Goal: Task Accomplishment & Management: Manage account settings

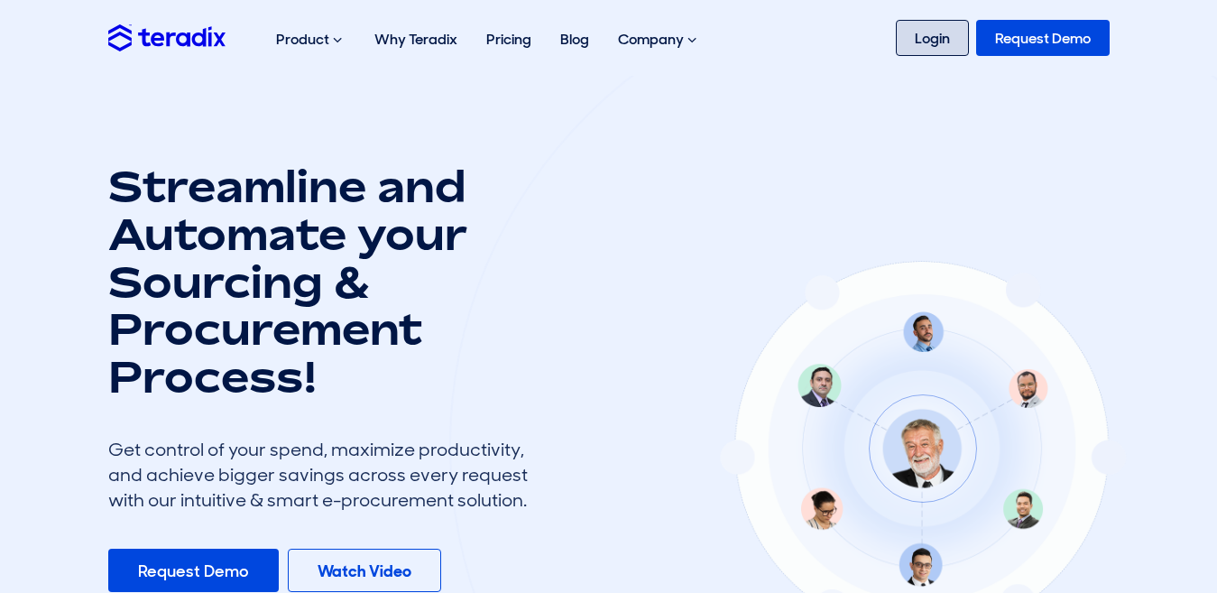
click at [935, 37] on link "Login" at bounding box center [932, 38] width 73 height 36
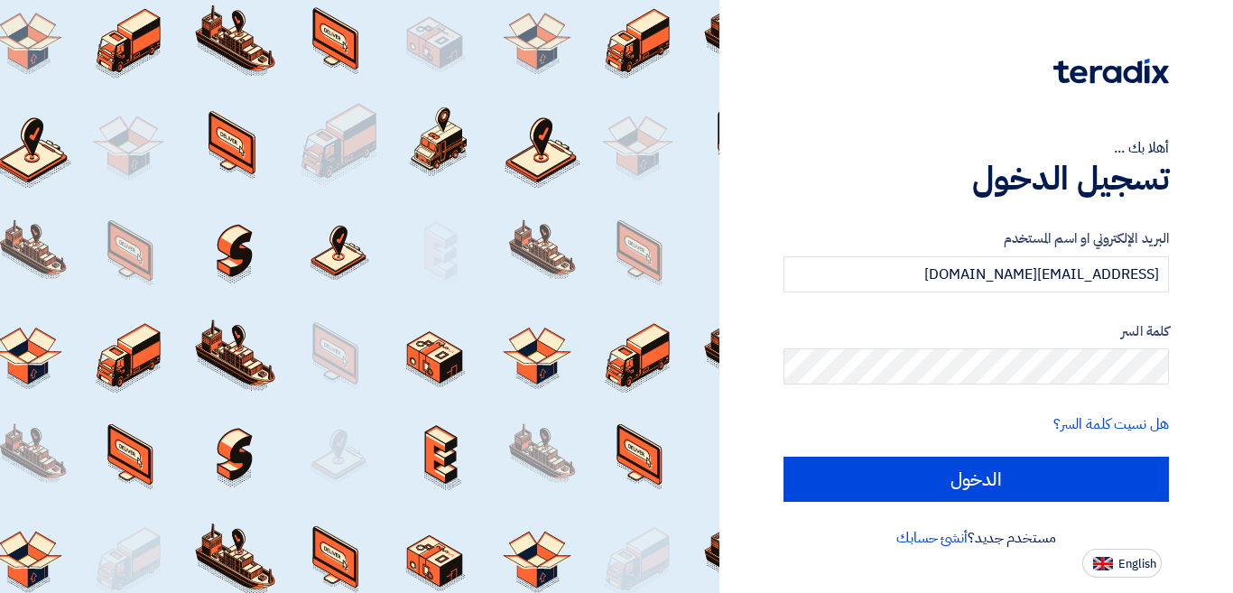
click at [993, 473] on input "الدخول" at bounding box center [975, 479] width 385 height 45
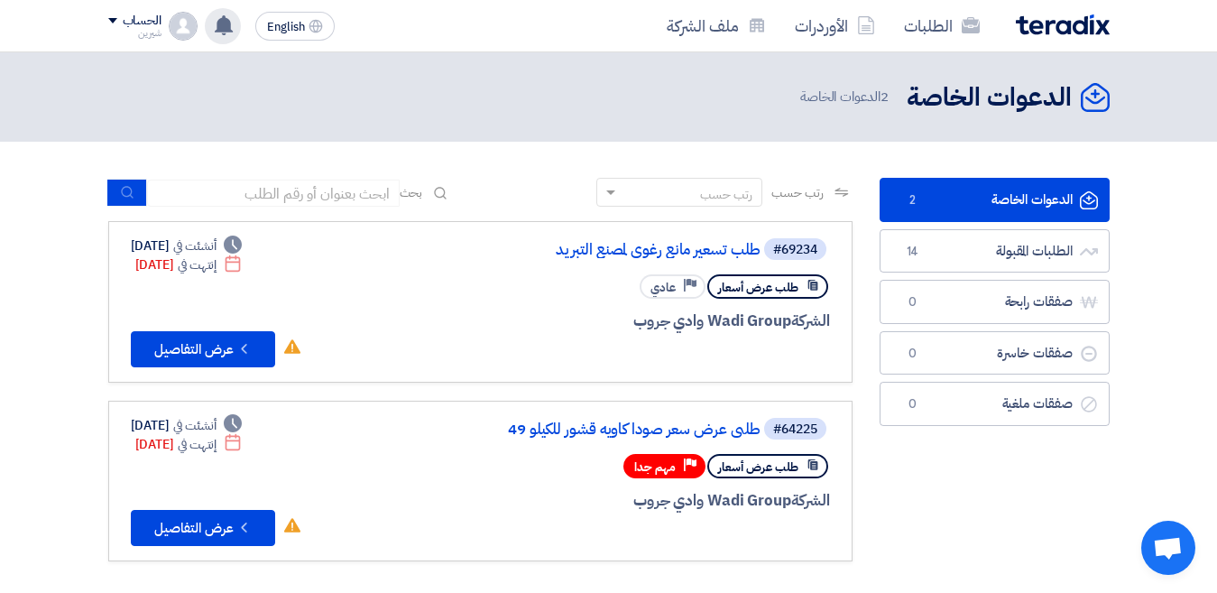
click at [215, 23] on icon at bounding box center [224, 25] width 20 height 20
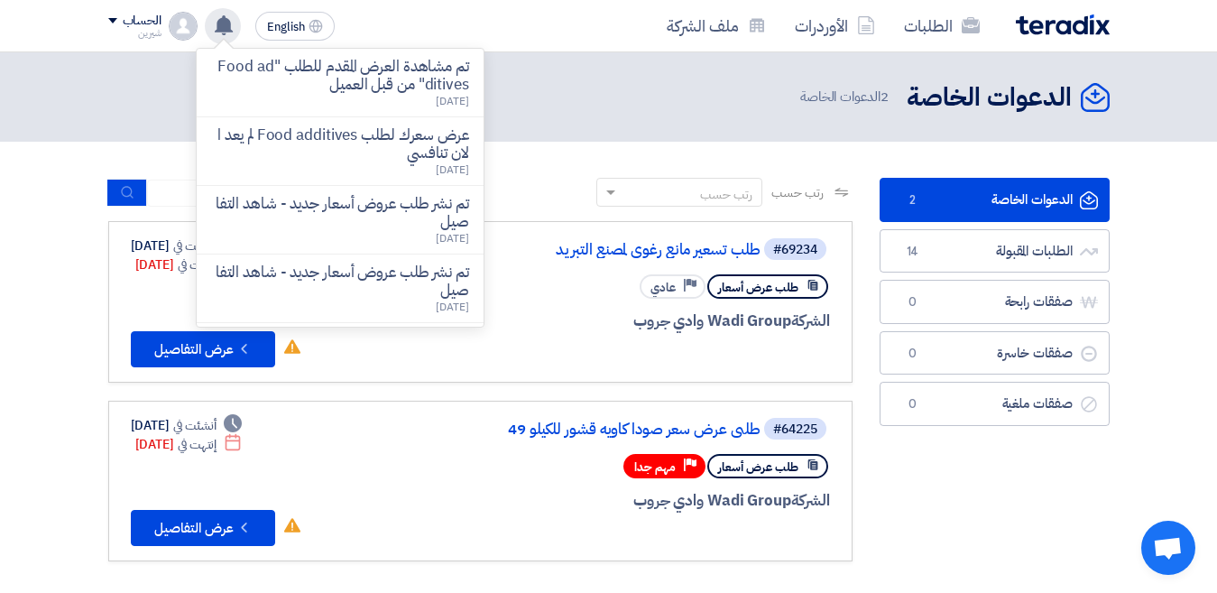
click at [215, 23] on icon at bounding box center [224, 25] width 20 height 20
